Goal: Task Accomplishment & Management: Manage account settings

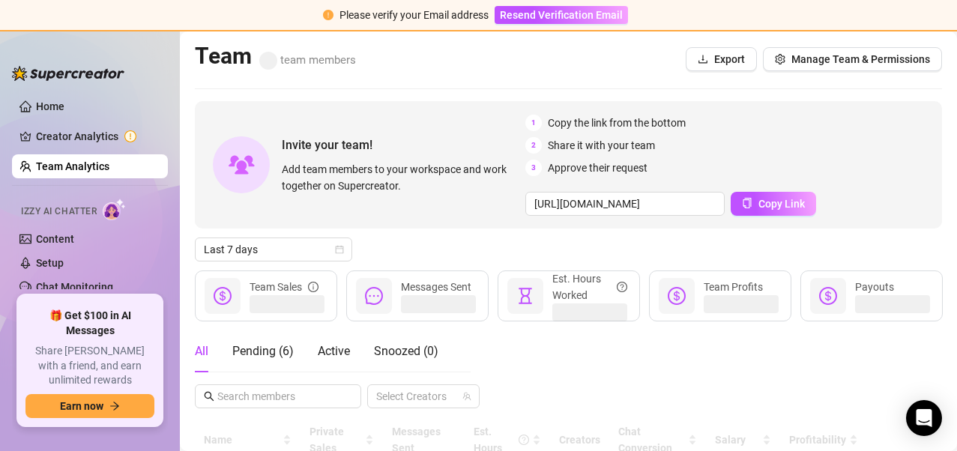
scroll to position [7, 0]
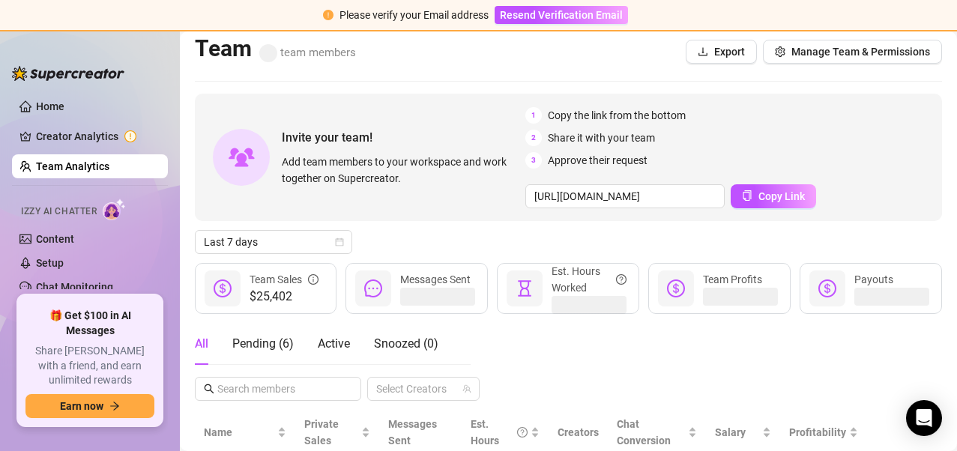
click at [800, 238] on div "Last 7 days" at bounding box center [568, 242] width 747 height 24
click at [663, 202] on input "[URL][DOMAIN_NAME]" at bounding box center [625, 196] width 199 height 24
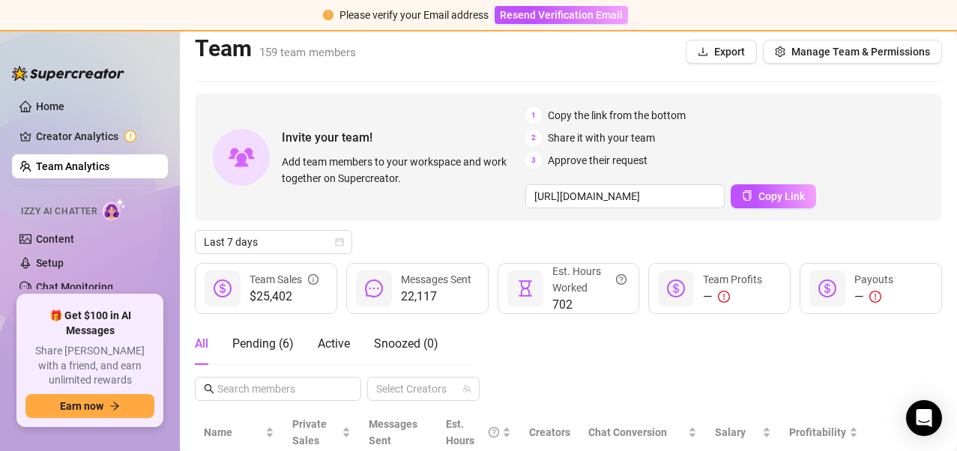
click at [385, 242] on div "Last 7 days" at bounding box center [568, 242] width 747 height 24
click at [777, 370] on div "All Pending ( 6 ) Active Snoozed ( 0 ) Select Creators" at bounding box center [568, 362] width 747 height 78
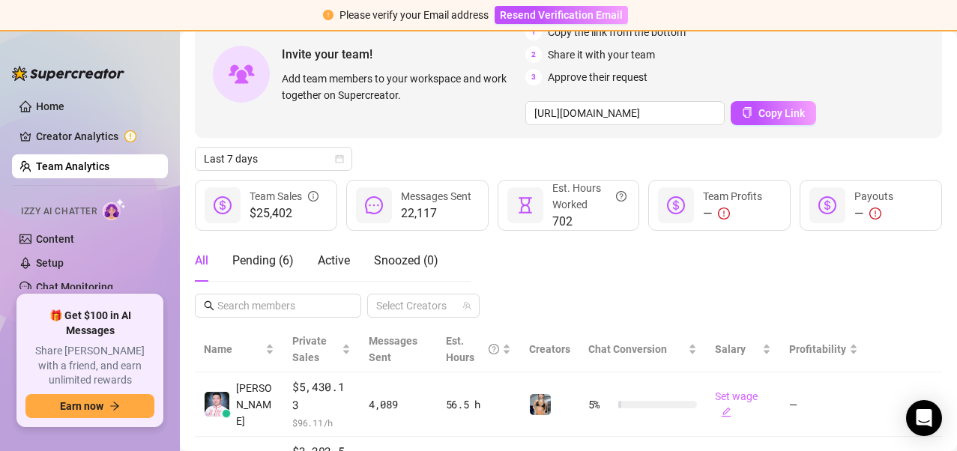
scroll to position [91, 0]
click at [255, 293] on span at bounding box center [278, 305] width 166 height 24
click at [263, 299] on input "text" at bounding box center [278, 305] width 123 height 16
paste input "[URL][DOMAIN_NAME]"
type input "[URL][DOMAIN_NAME]"
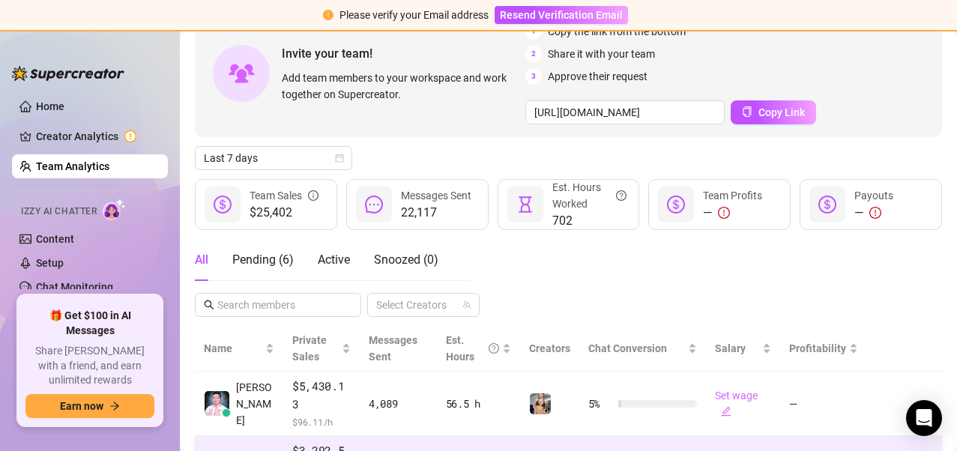
scroll to position [0, 0]
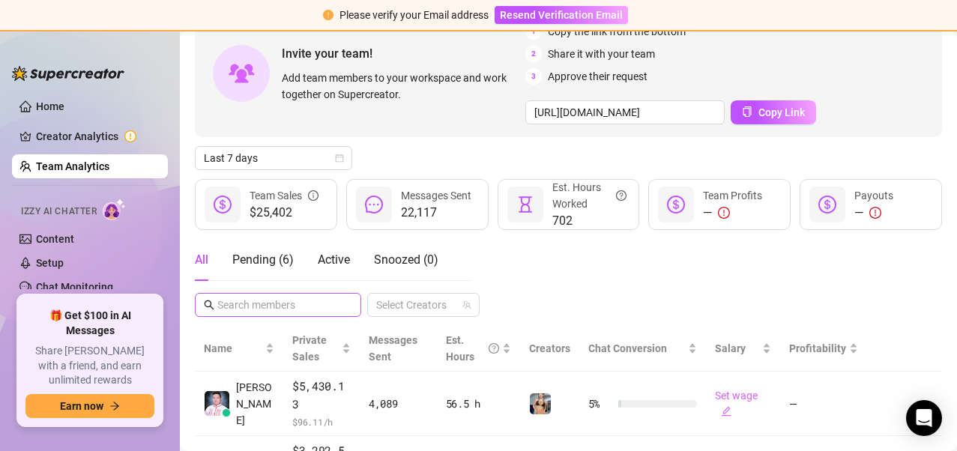
click at [259, 315] on span at bounding box center [278, 305] width 166 height 24
paste input "[EMAIL_ADDRESS][DOMAIN_NAME]"
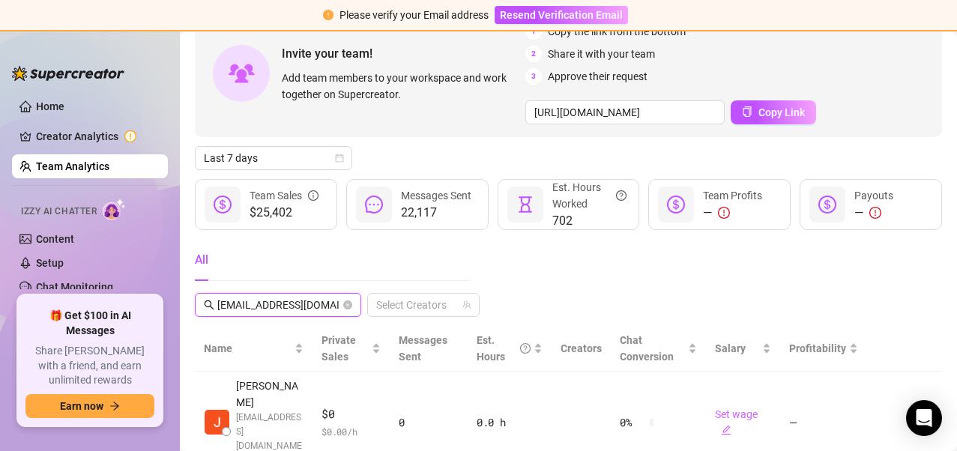
scroll to position [0, 1]
type input "[EMAIL_ADDRESS][DOMAIN_NAME]"
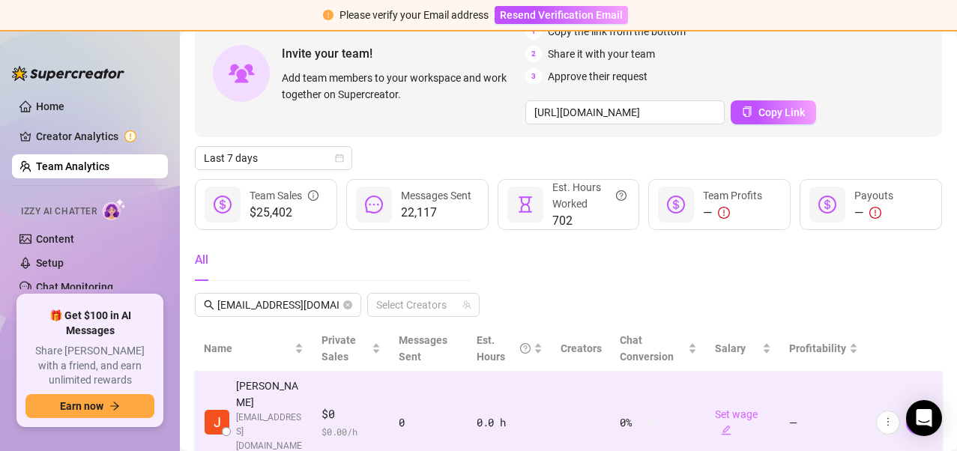
click at [429, 382] on td "0" at bounding box center [429, 423] width 78 height 102
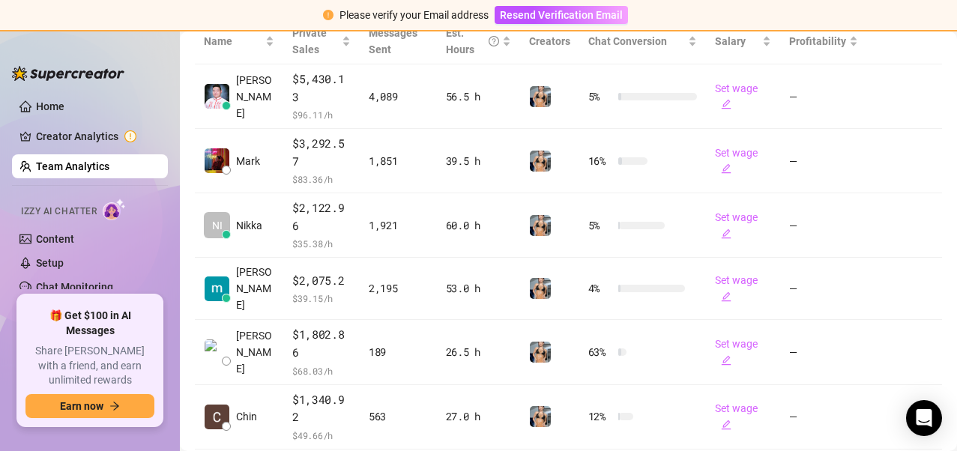
scroll to position [264, 0]
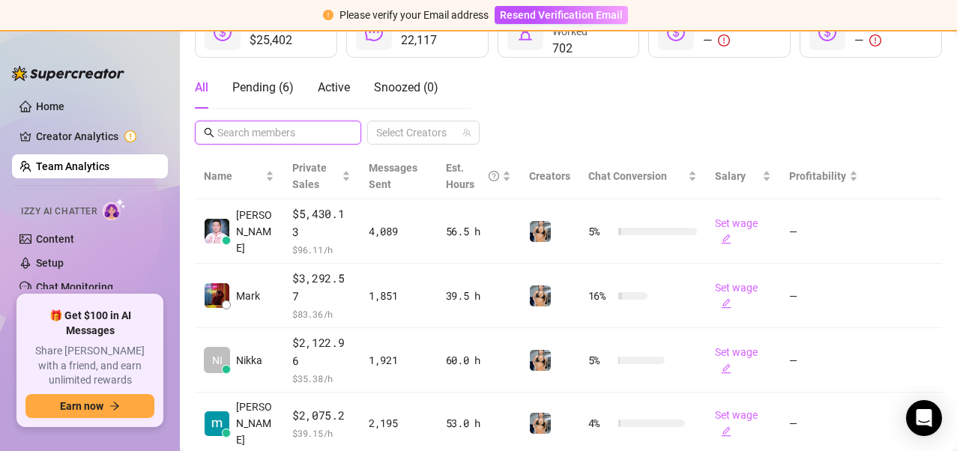
click at [250, 136] on input "text" at bounding box center [278, 132] width 123 height 16
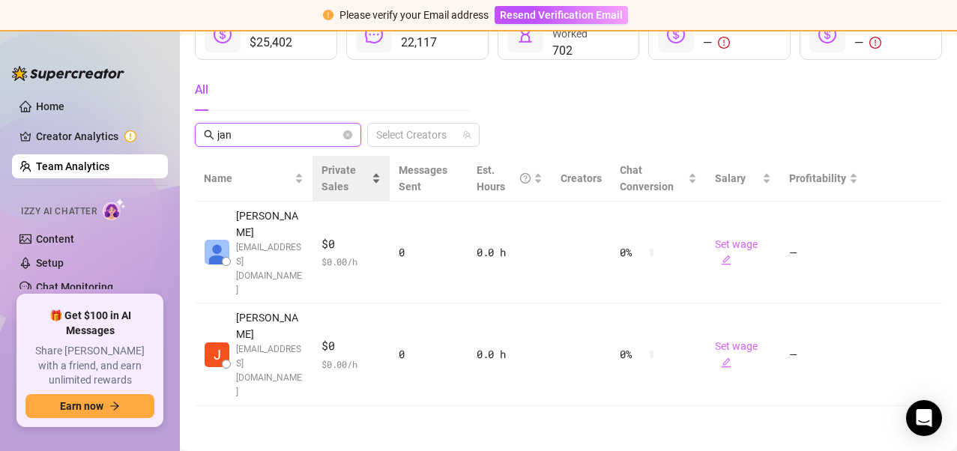
scroll to position [172, 0]
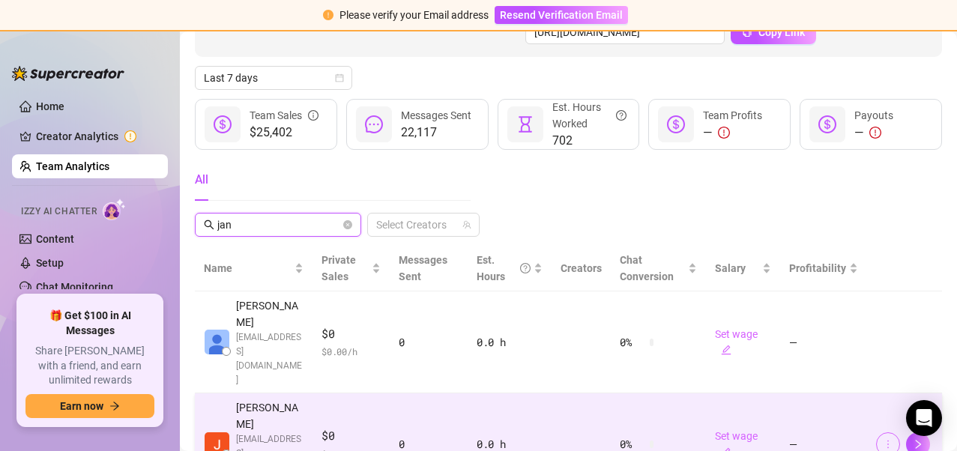
type input "jan"
click at [883, 433] on button "button" at bounding box center [888, 445] width 24 height 24
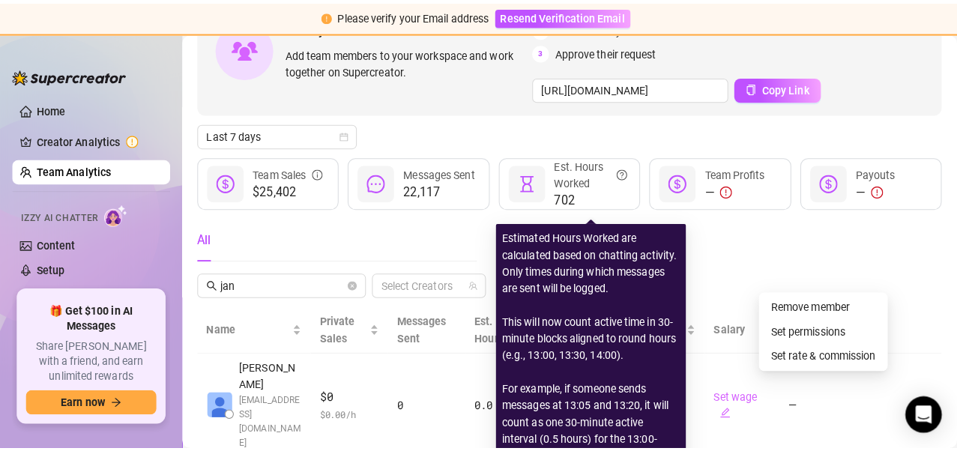
scroll to position [118, 0]
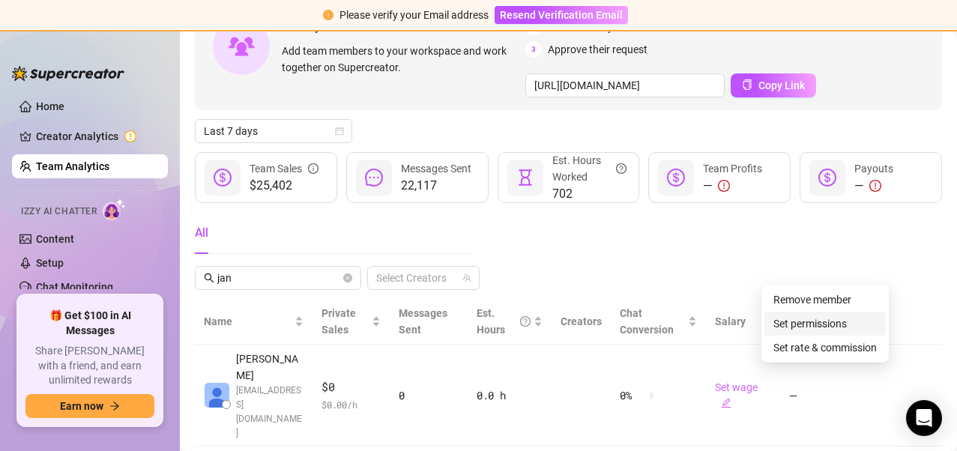
click at [797, 318] on link "Set permissions" at bounding box center [810, 324] width 73 height 12
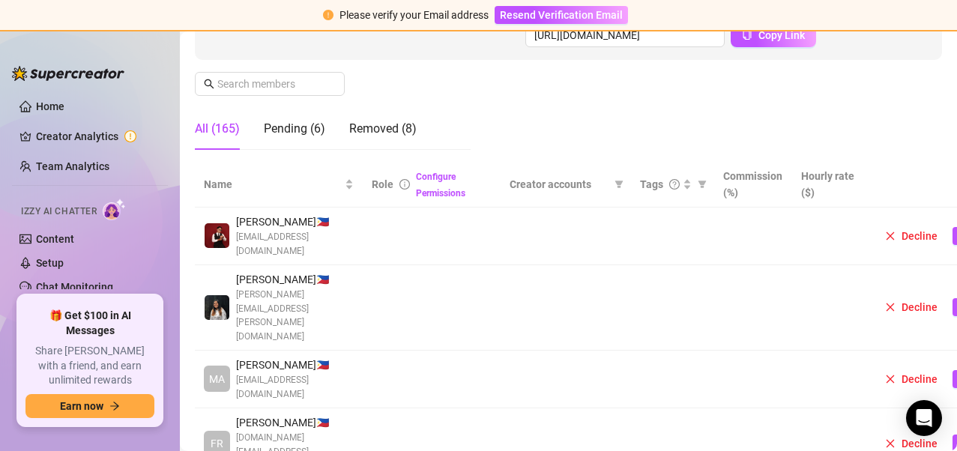
scroll to position [33, 0]
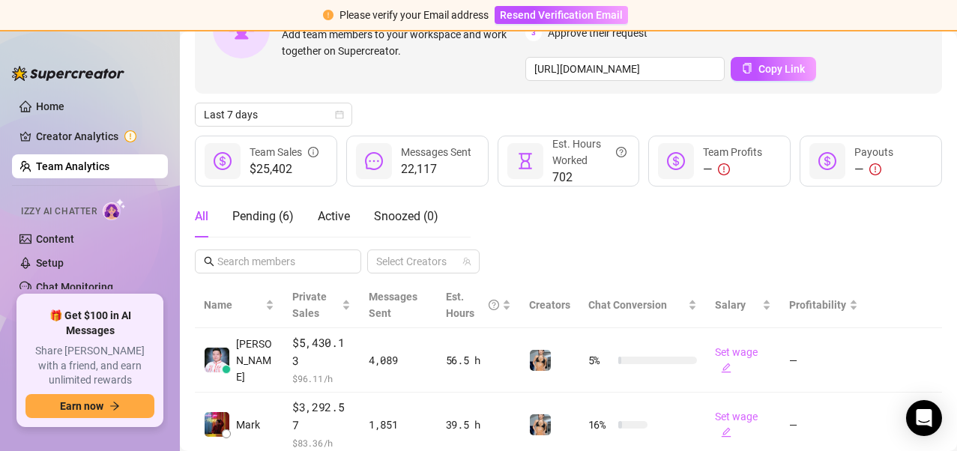
scroll to position [136, 0]
click at [296, 261] on input "text" at bounding box center [278, 261] width 123 height 16
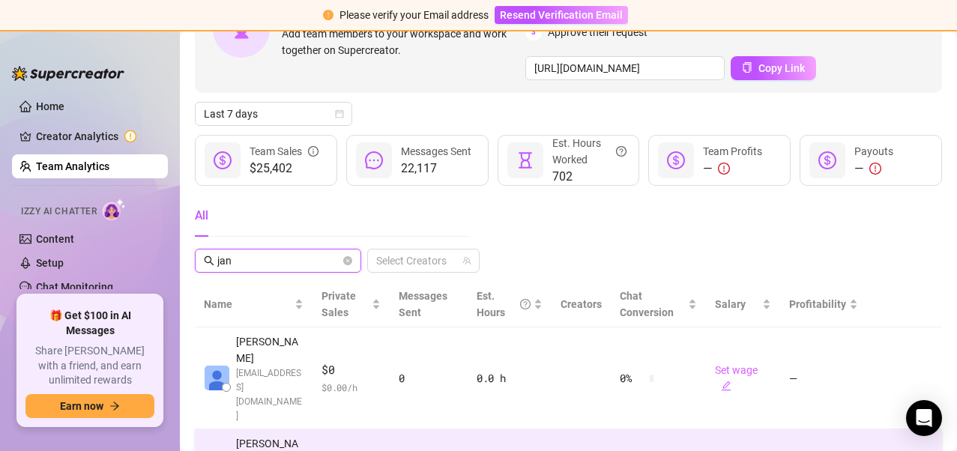
type input "jan"
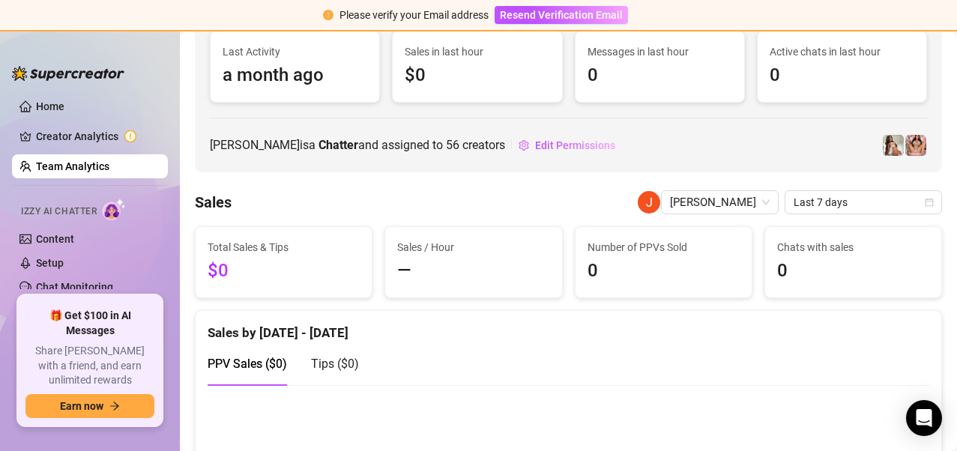
scroll to position [120, 0]
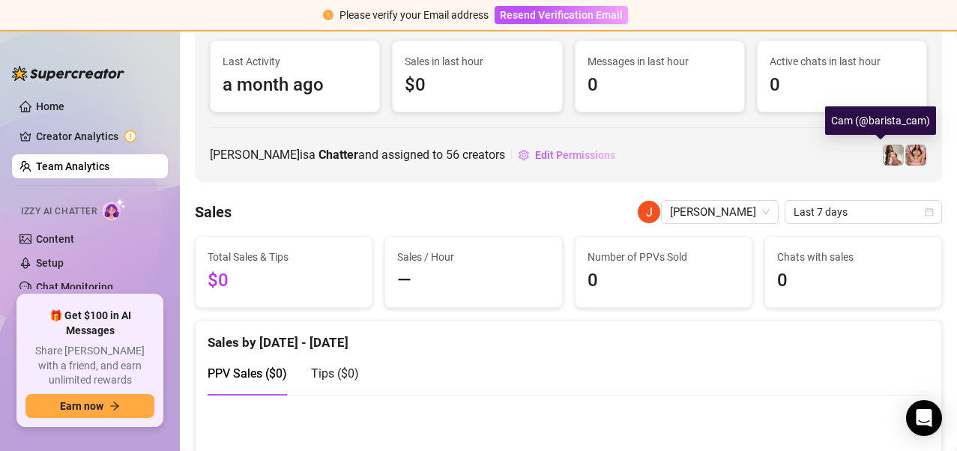
click at [891, 162] on span at bounding box center [893, 155] width 22 height 22
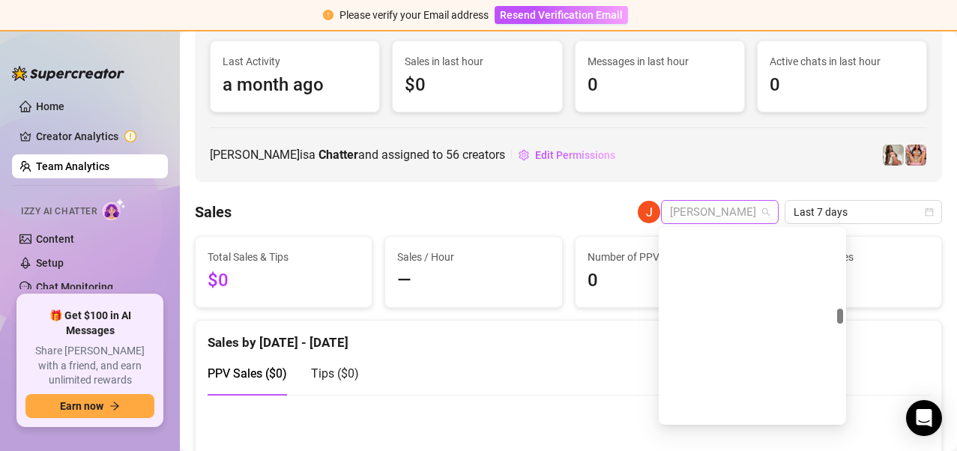
click at [717, 203] on span "Jan Acy Talaba" at bounding box center [720, 212] width 100 height 22
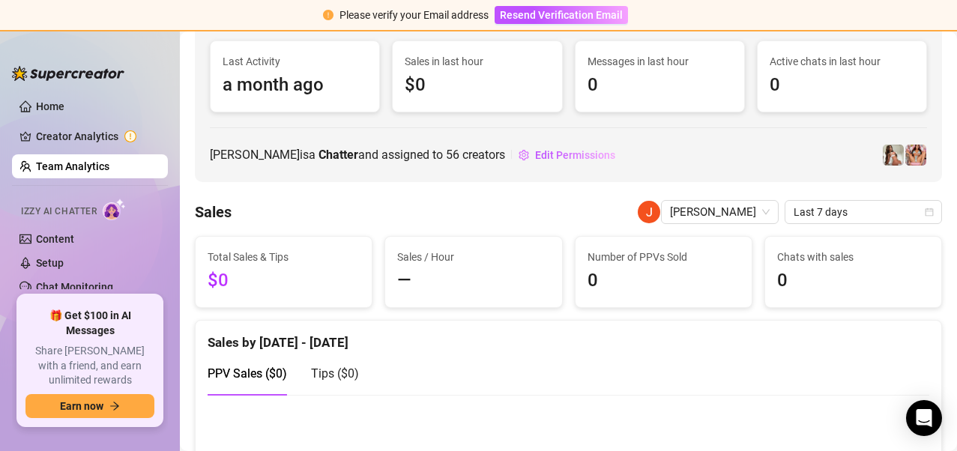
click at [672, 171] on div "Jan Acy Talaba 🇵🇭 Manila janacytalaba9@gmail.com Live Metrics Last Activity a m…" at bounding box center [568, 52] width 747 height 260
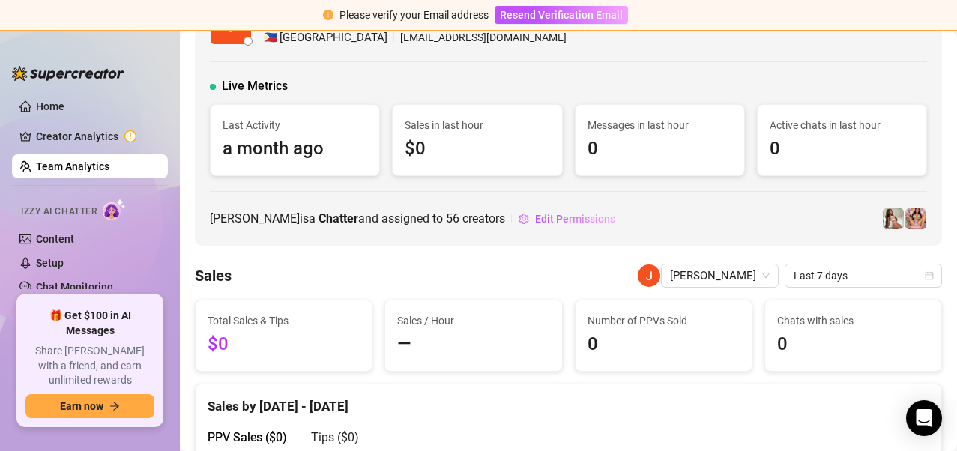
scroll to position [0, 0]
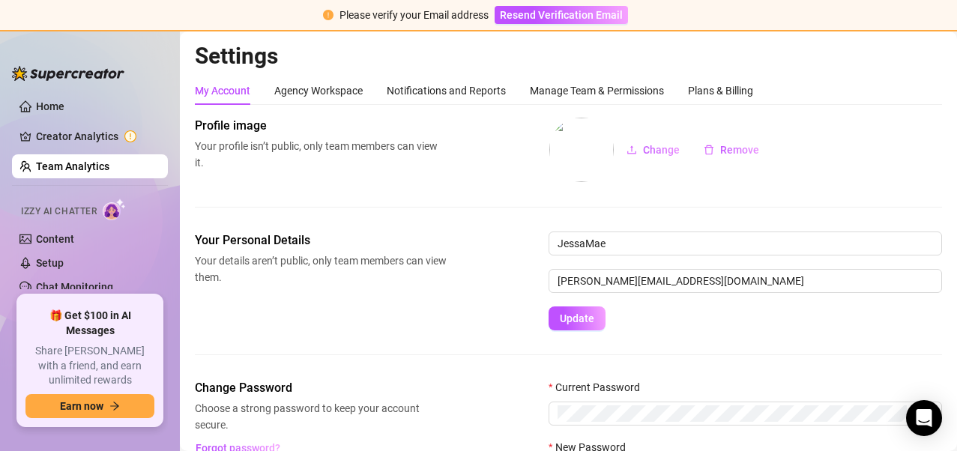
click at [561, 106] on div "My Account Agency Workspace Notifications and Reports Manage Team & Permissions…" at bounding box center [568, 299] width 747 height 447
click at [565, 94] on div "Manage Team & Permissions" at bounding box center [597, 90] width 134 height 16
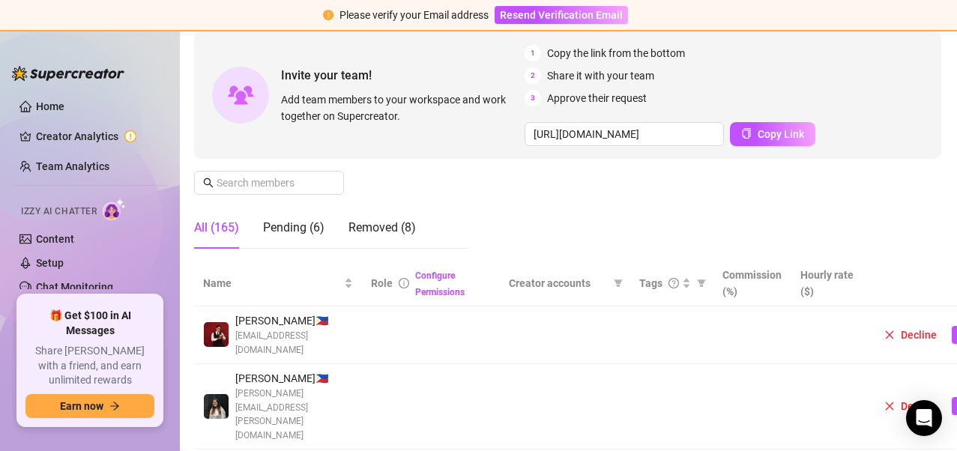
scroll to position [133, 1]
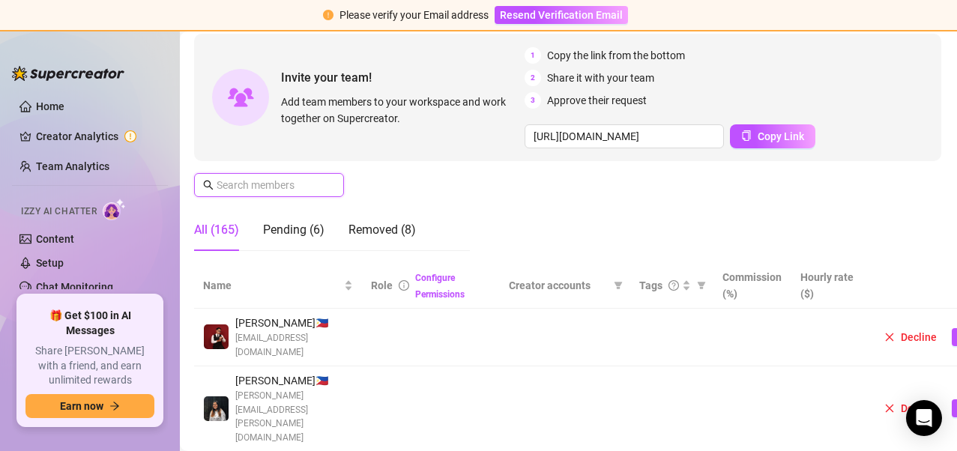
click at [302, 191] on input "text" at bounding box center [270, 185] width 106 height 16
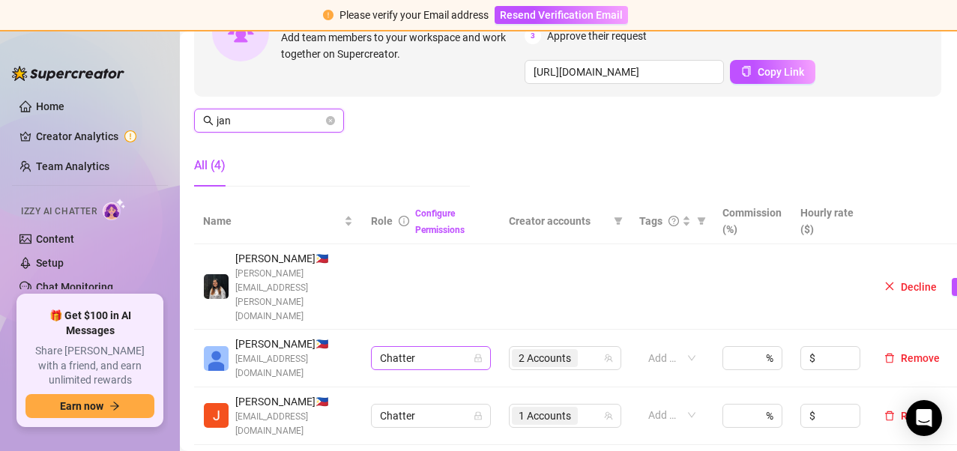
scroll to position [202, 1]
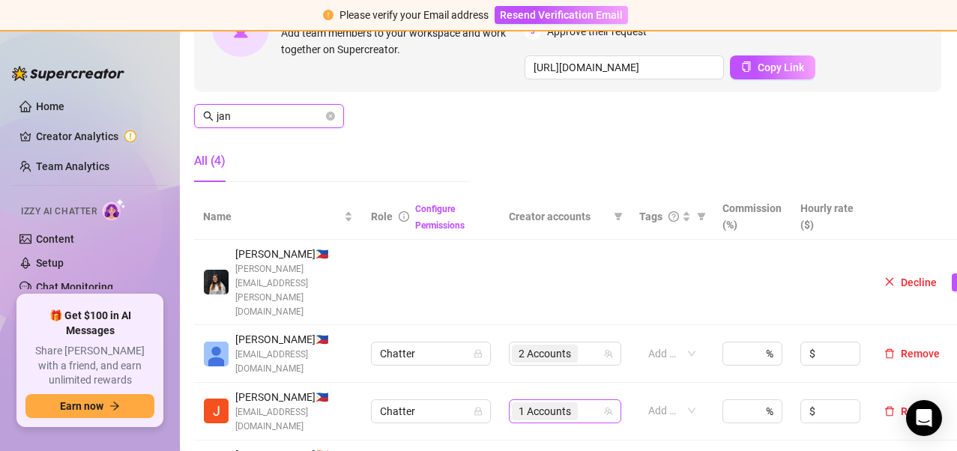
click at [585, 401] on div "1 Accounts" at bounding box center [557, 411] width 91 height 21
type input "jan"
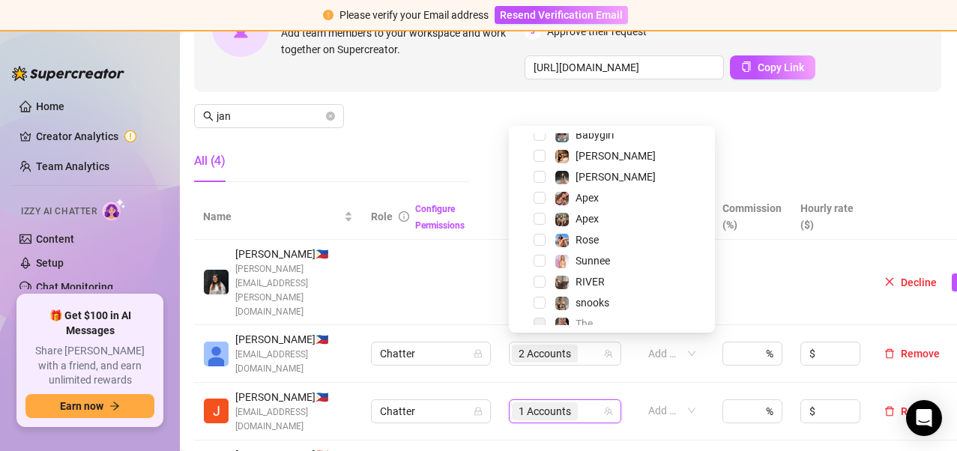
scroll to position [1109, 0]
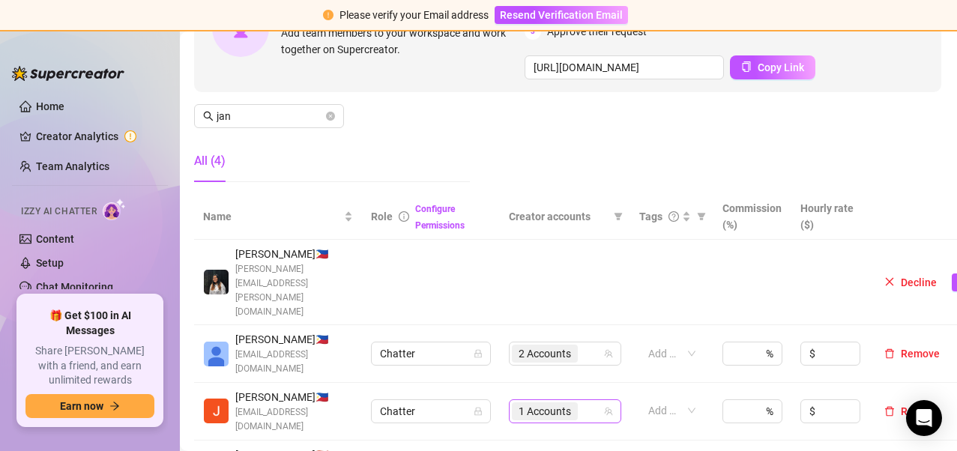
click at [581, 403] on input "search" at bounding box center [582, 412] width 3 height 18
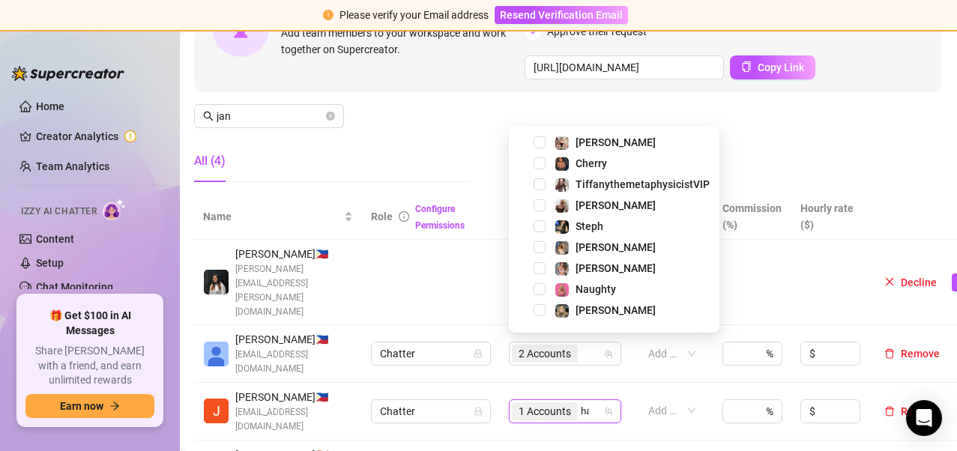
scroll to position [0, 0]
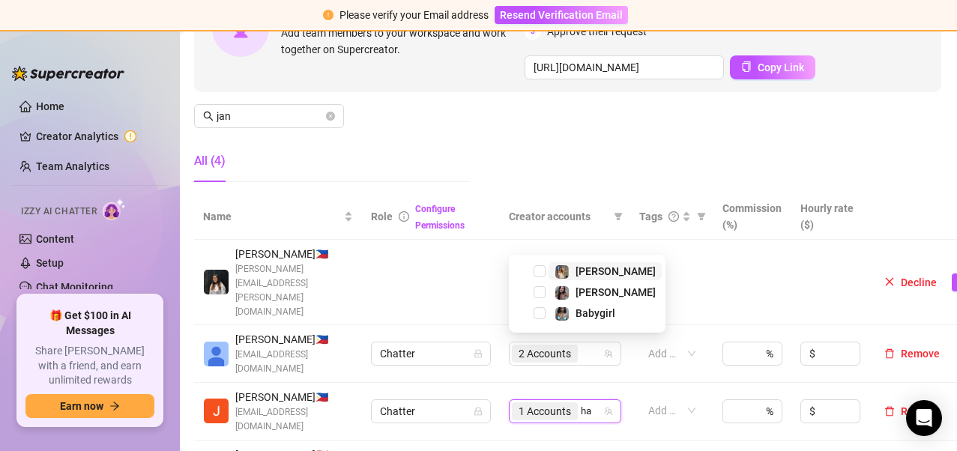
type input "h"
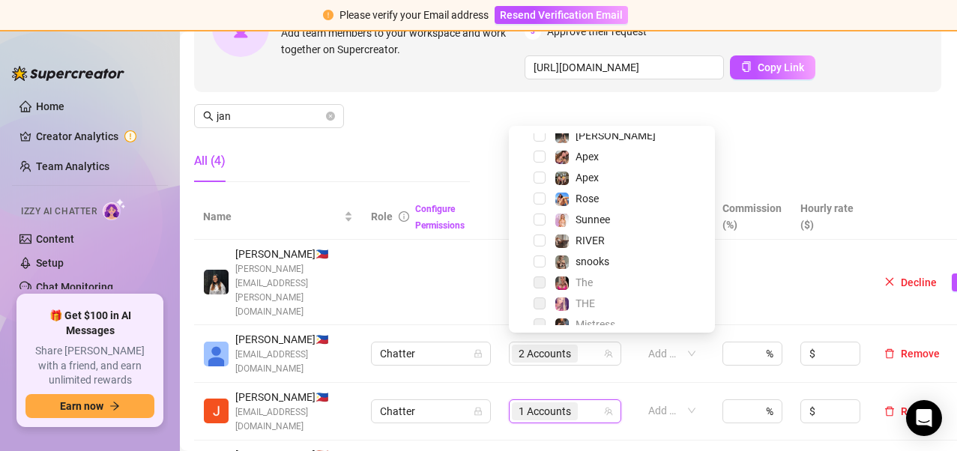
scroll to position [1109, 0]
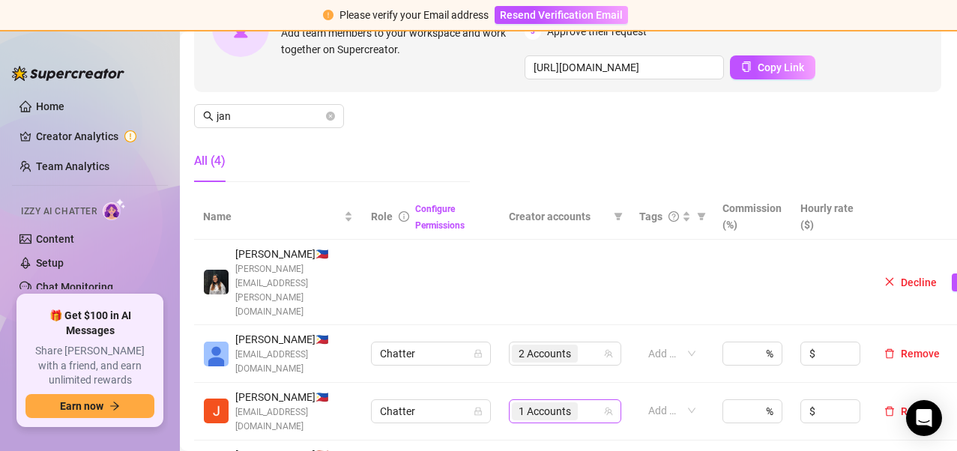
click at [587, 401] on div "1 Accounts" at bounding box center [557, 411] width 91 height 21
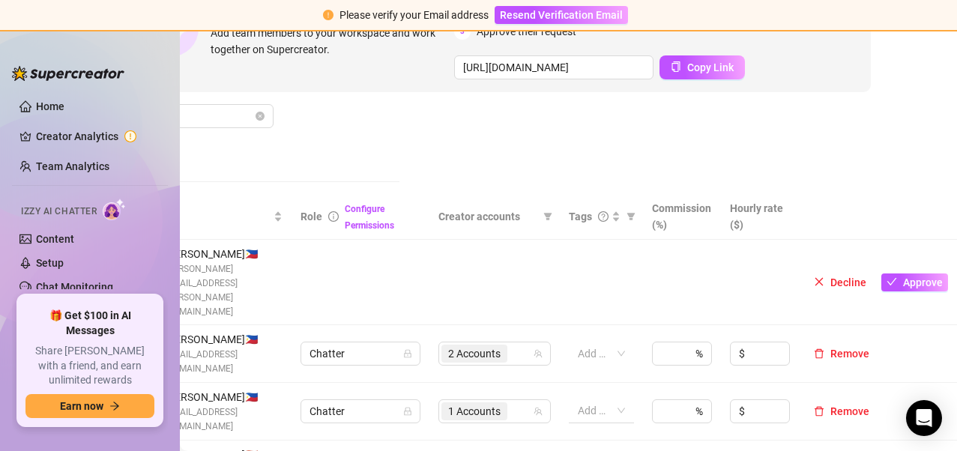
scroll to position [202, 0]
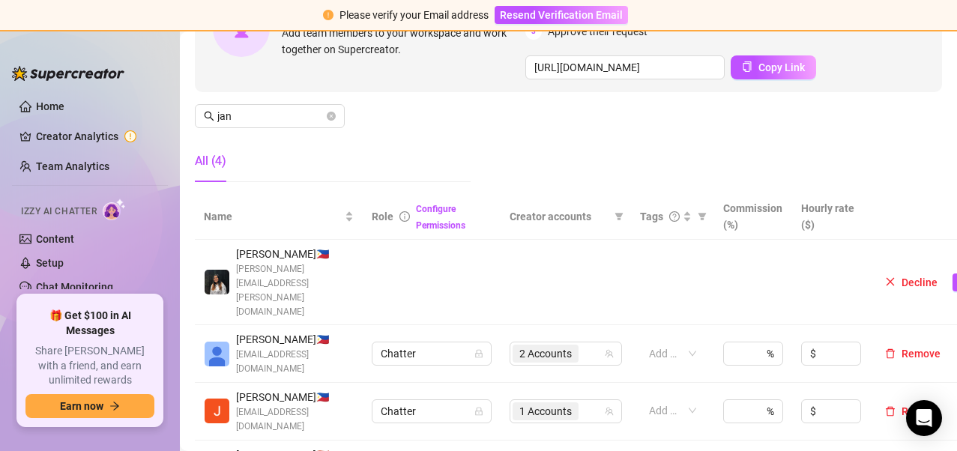
click at [368, 163] on div "All (4)" at bounding box center [333, 161] width 276 height 42
click at [584, 403] on input "search" at bounding box center [583, 412] width 3 height 18
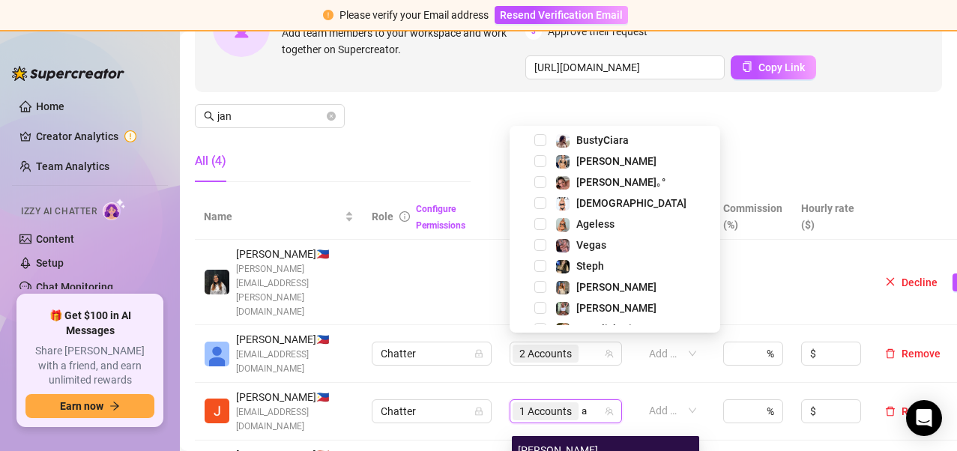
scroll to position [0, 0]
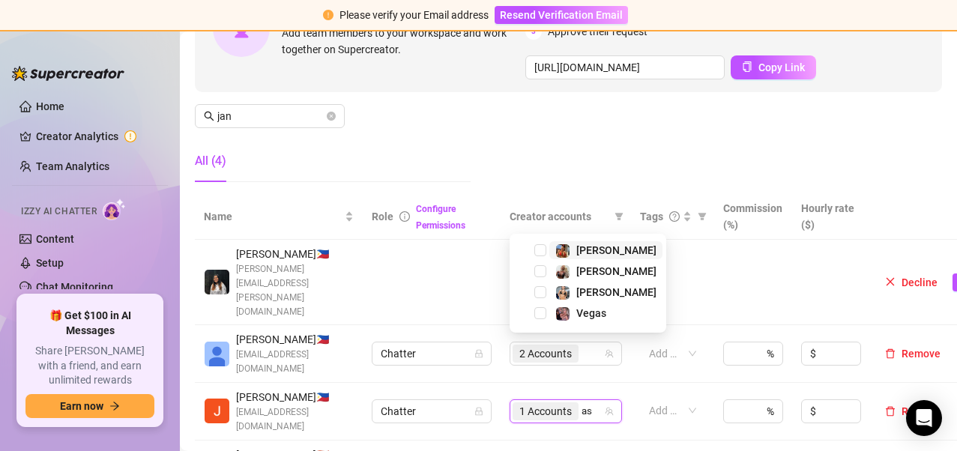
type input "a"
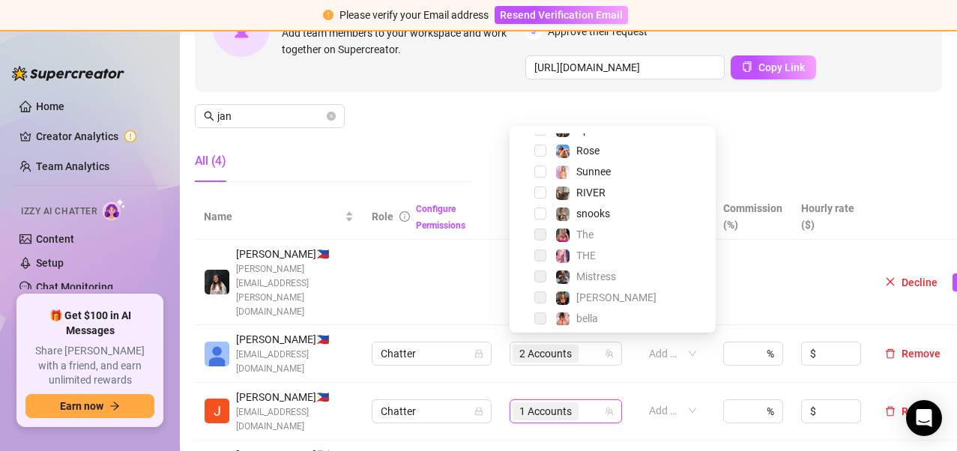
scroll to position [1109, 0]
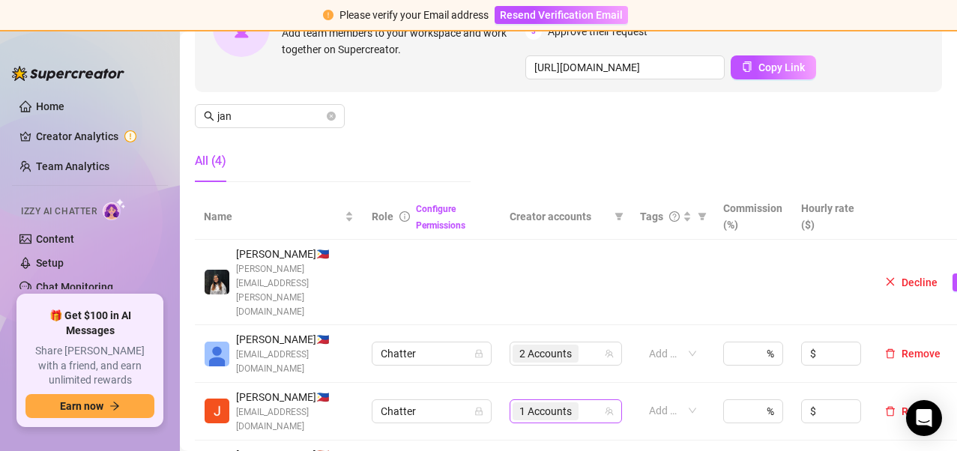
click at [587, 401] on div "1 Accounts" at bounding box center [558, 411] width 91 height 21
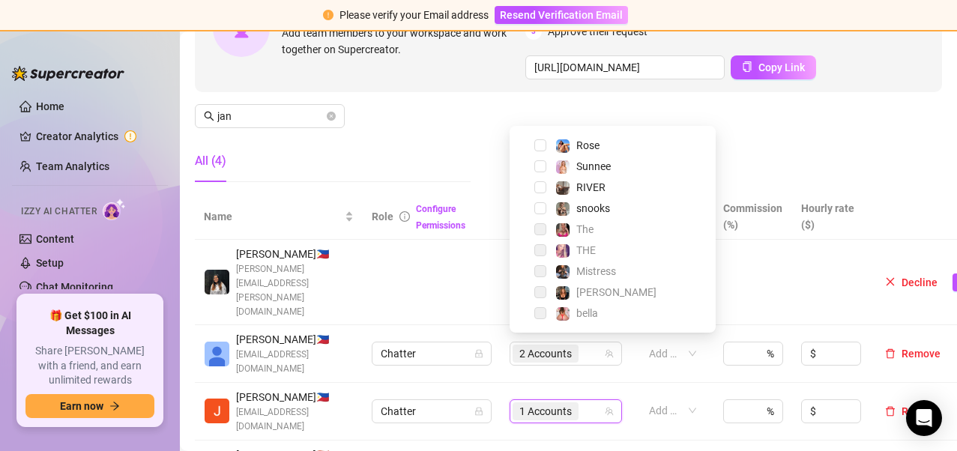
scroll to position [21, 0]
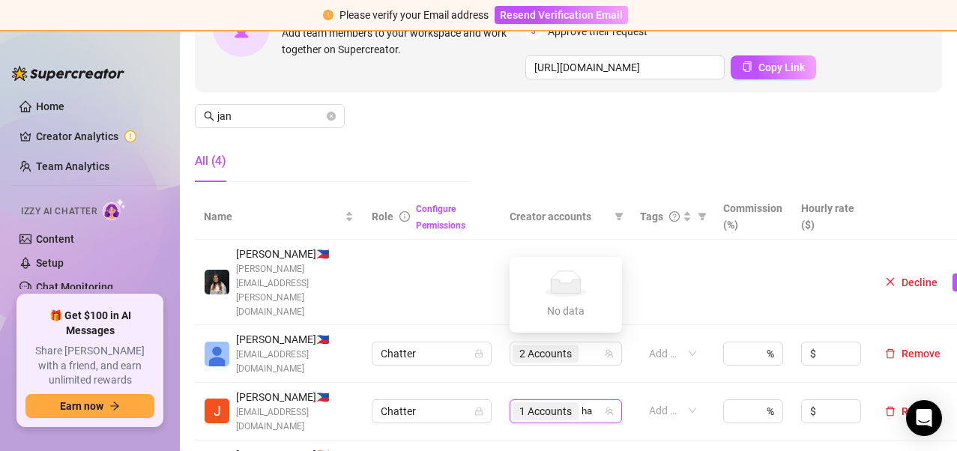
type input "h"
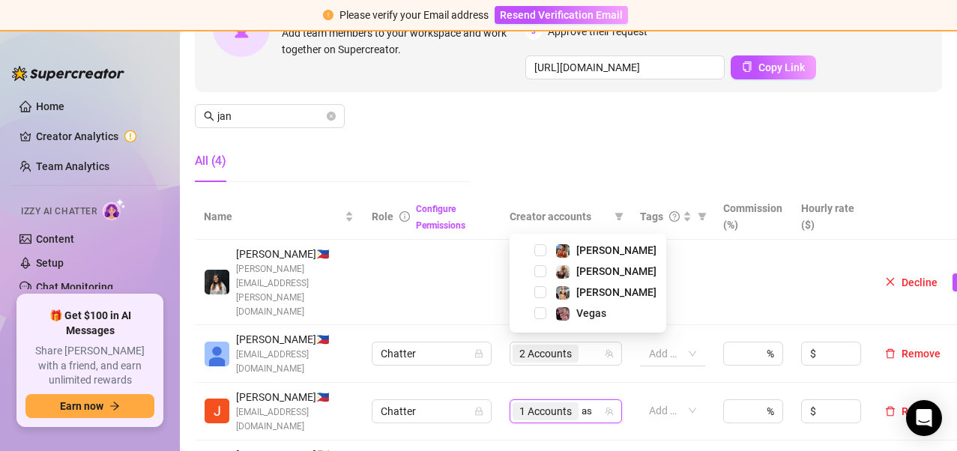
type input "as"
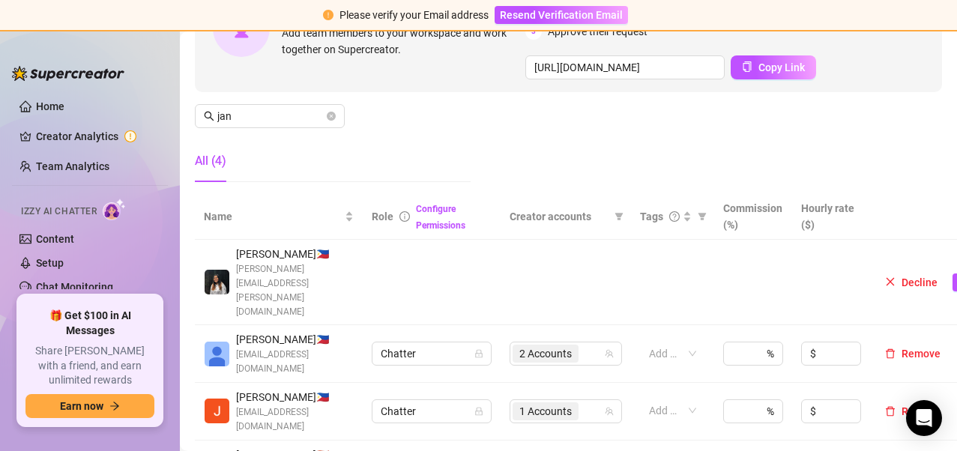
click at [416, 160] on div "All (4)" at bounding box center [333, 161] width 276 height 42
click at [590, 401] on div "1 Accounts" at bounding box center [558, 411] width 91 height 21
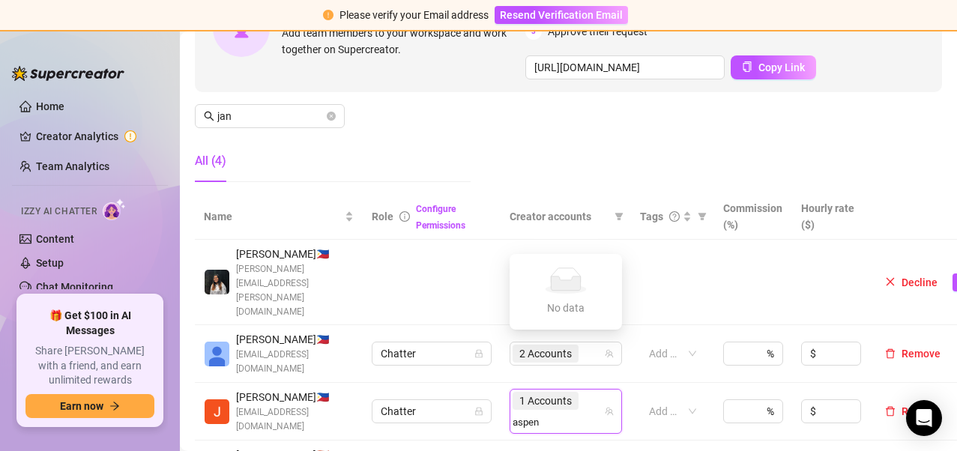
type input "aspen"
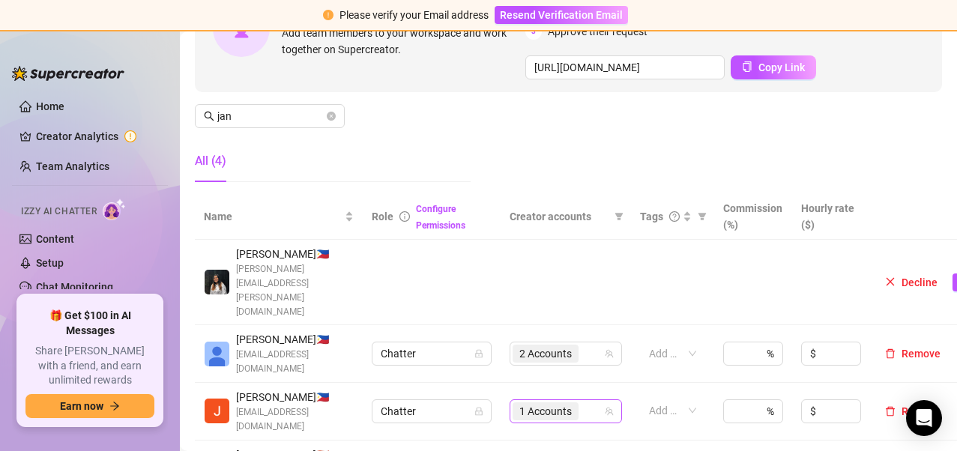
click at [588, 401] on div "1 Accounts" at bounding box center [558, 411] width 91 height 21
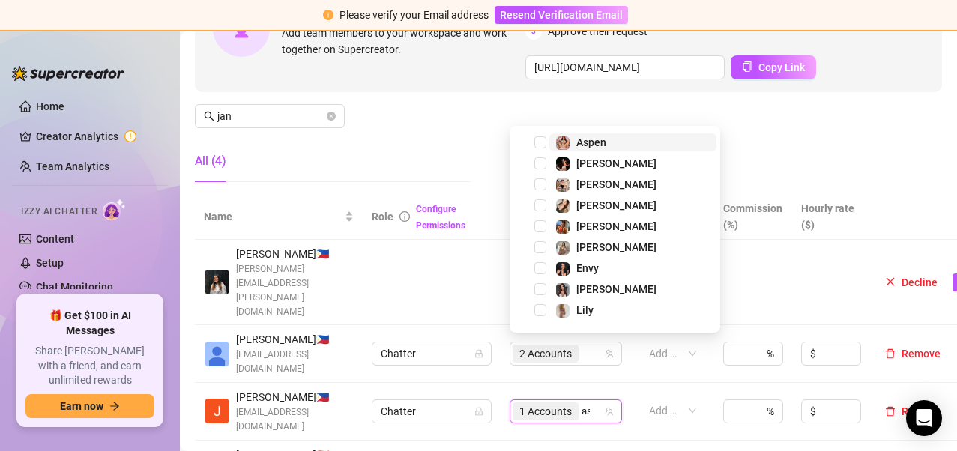
type input "asp"
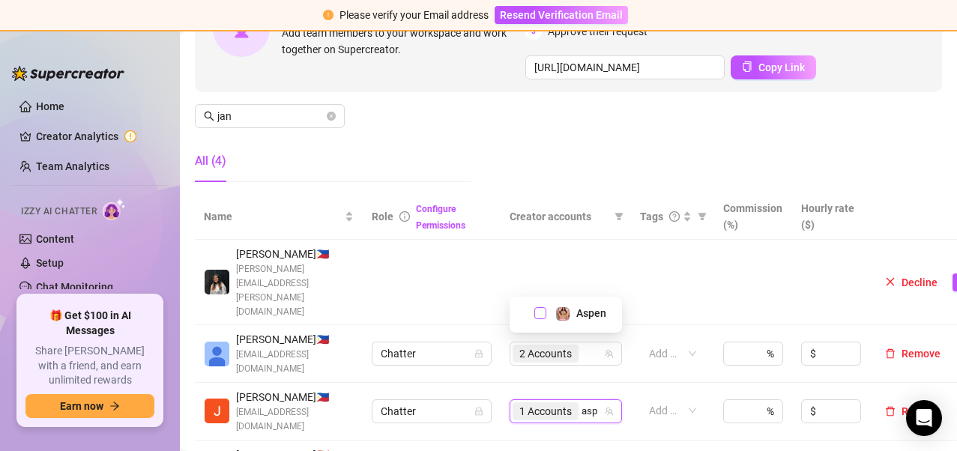
click at [544, 311] on span "Select tree node" at bounding box center [541, 313] width 12 height 12
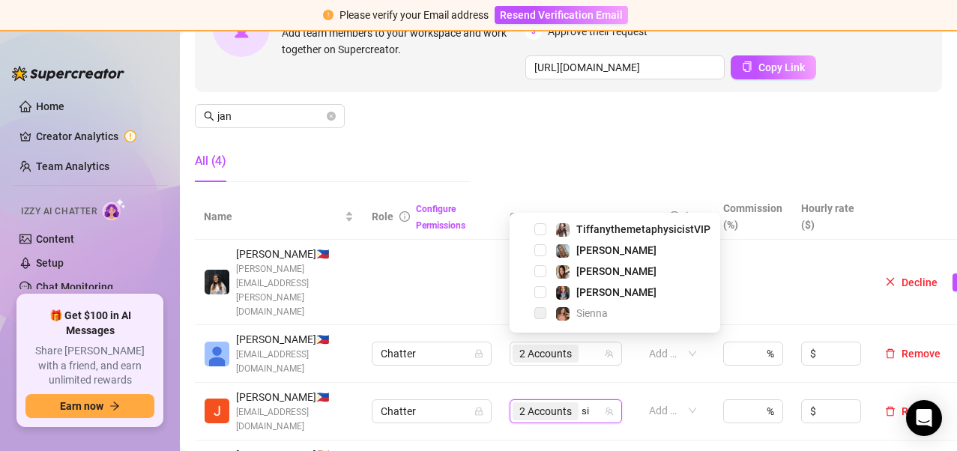
click at [540, 318] on span "Select tree node" at bounding box center [541, 313] width 12 height 12
type input "s"
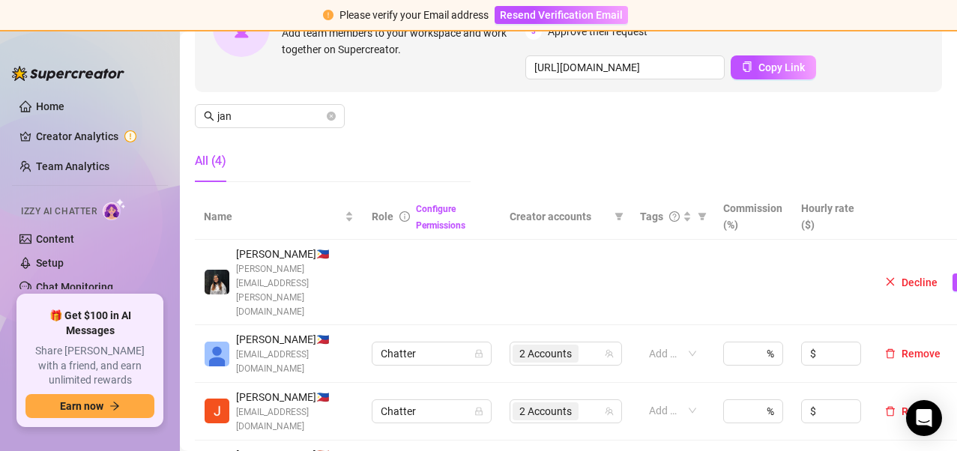
click at [426, 139] on div "Manage Team Members Manage your team members, their commission and hourly rate,…" at bounding box center [568, 54] width 747 height 279
click at [593, 401] on div "2 Accounts" at bounding box center [558, 411] width 91 height 21
click at [585, 401] on div "2 Accounts" at bounding box center [558, 411] width 91 height 21
click at [576, 403] on span "2 Accounts" at bounding box center [546, 412] width 66 height 18
click at [403, 64] on div "Invite your team! Add team members to your workspace and work together on Super…" at bounding box center [568, 28] width 747 height 127
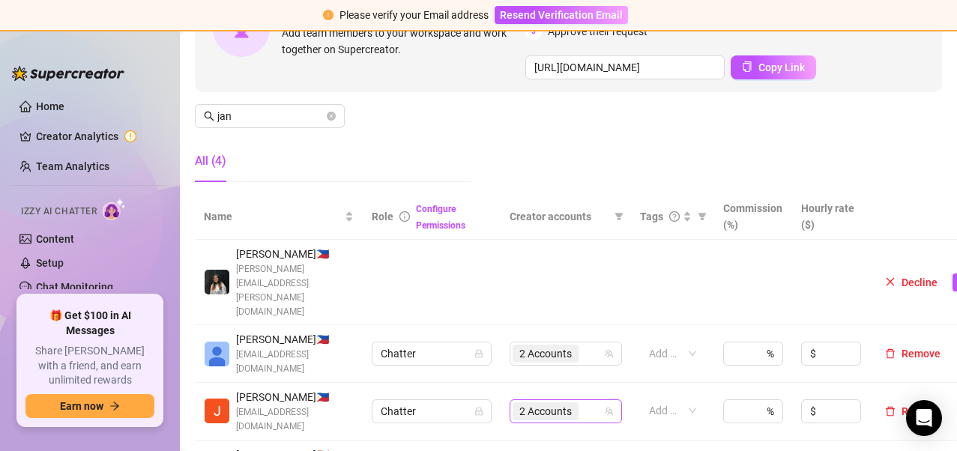
click at [583, 403] on input "search" at bounding box center [583, 412] width 3 height 18
click at [585, 401] on div "2 Accounts" at bounding box center [558, 411] width 91 height 21
type input "sie"
click at [543, 311] on span "Select tree node" at bounding box center [541, 313] width 12 height 12
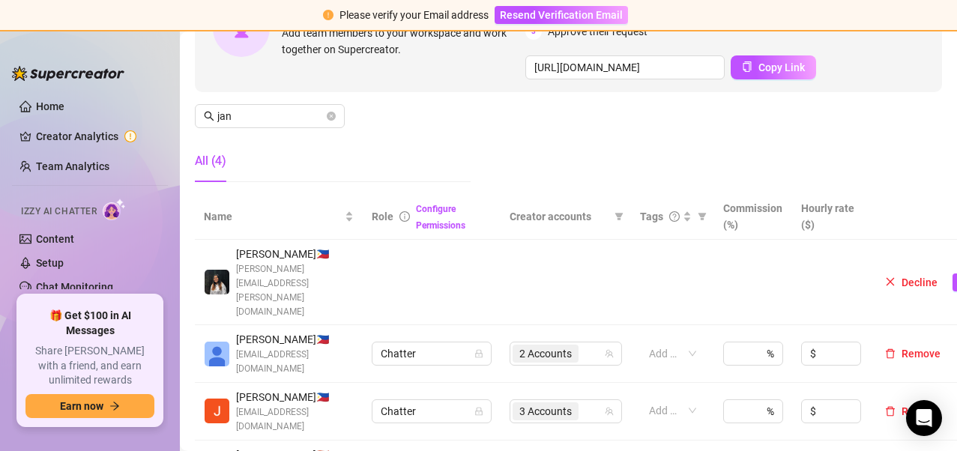
click at [493, 238] on th "Role Configure Permissions" at bounding box center [432, 217] width 138 height 46
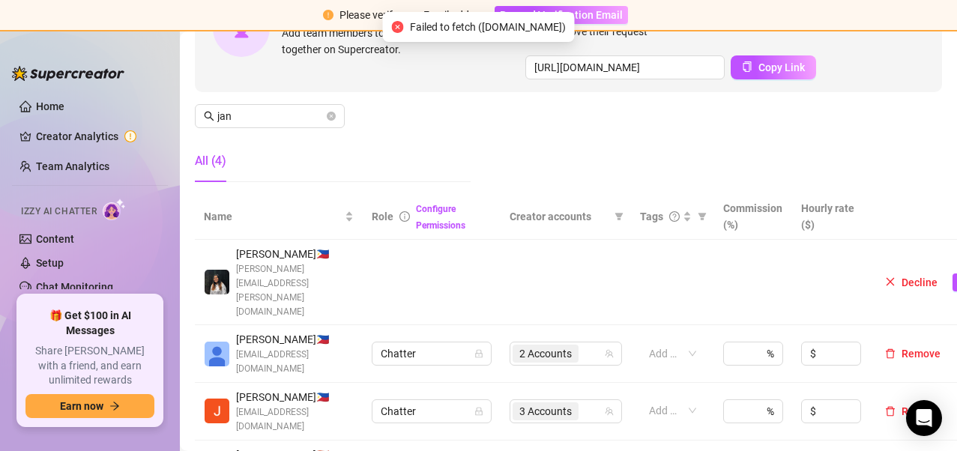
click at [364, 109] on div "Manage Team Members Manage your team members, their commission and hourly rate,…" at bounding box center [568, 54] width 747 height 279
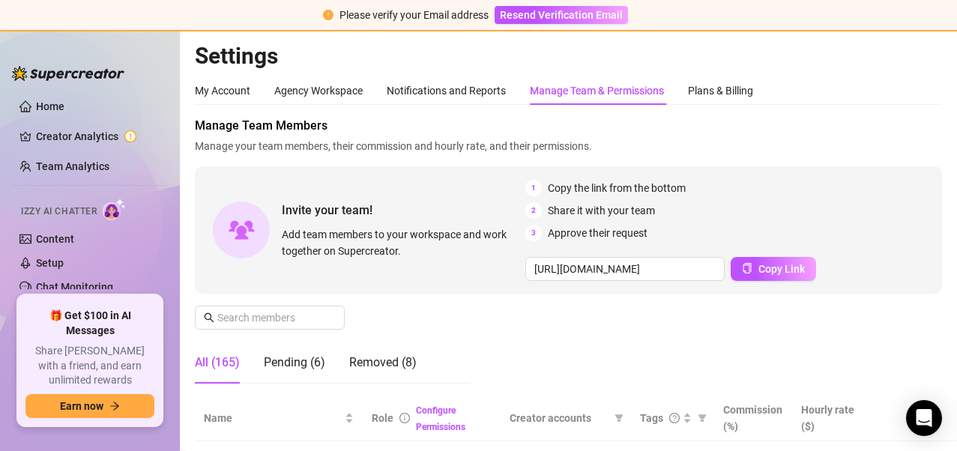
click at [408, 327] on div "Manage Team Members Manage your team members, their commission and hourly rate,…" at bounding box center [568, 256] width 747 height 279
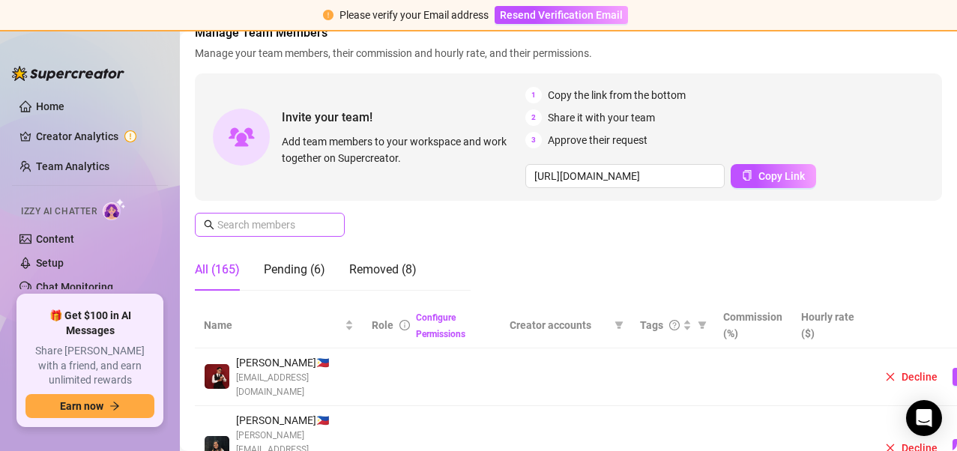
click at [298, 214] on span at bounding box center [270, 225] width 150 height 24
drag, startPoint x: 298, startPoint y: 214, endPoint x: 289, endPoint y: 229, distance: 17.5
click at [289, 229] on span at bounding box center [270, 225] width 150 height 24
click at [289, 229] on input "text" at bounding box center [270, 225] width 106 height 16
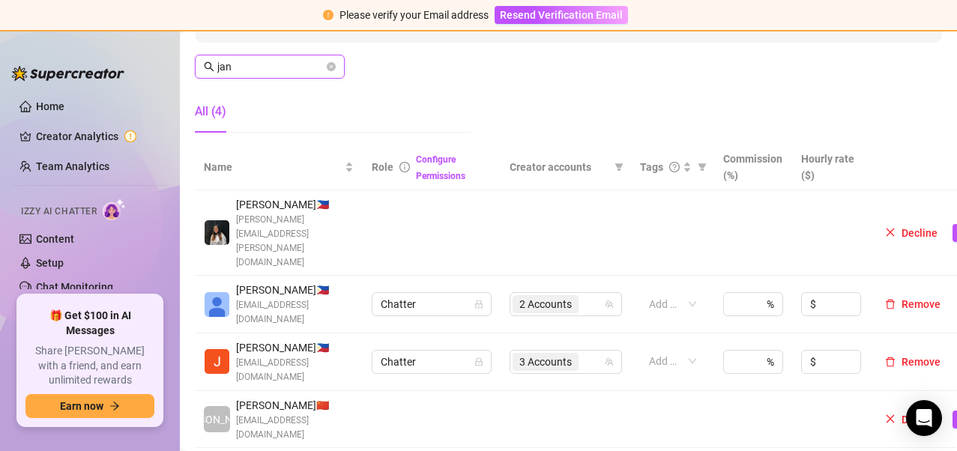
scroll to position [252, 0]
type input "jan"
